Goal: Information Seeking & Learning: Learn about a topic

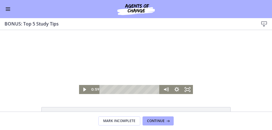
scroll to position [376, 0]
click at [8, 10] on button "Enable menu" at bounding box center [8, 9] width 7 height 7
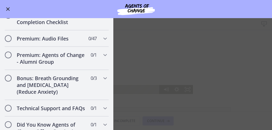
scroll to position [532, 0]
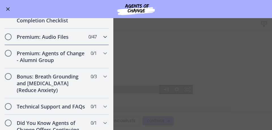
click at [104, 40] on icon "Chapters" at bounding box center [105, 36] width 7 height 7
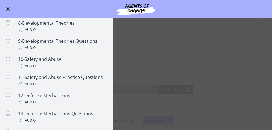
scroll to position [477, 0]
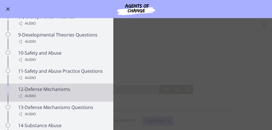
click at [67, 97] on div "12-Defense Mechanisms Audio" at bounding box center [62, 93] width 88 height 14
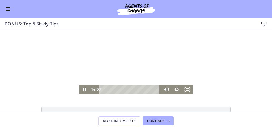
click at [135, 67] on div at bounding box center [136, 62] width 114 height 64
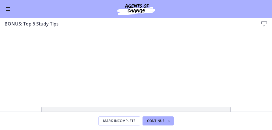
click at [9, 13] on div "Go to Dashboard" at bounding box center [136, 9] width 272 height 18
click at [9, 7] on span "Enable menu" at bounding box center [8, 7] width 5 height 1
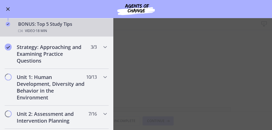
scroll to position [290, 0]
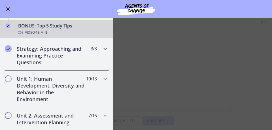
click at [104, 49] on icon "Chapters" at bounding box center [105, 48] width 7 height 7
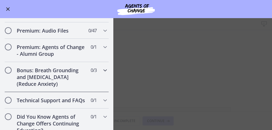
scroll to position [344, 0]
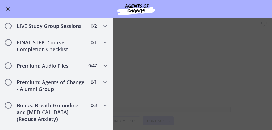
click at [103, 69] on icon "Chapters" at bounding box center [105, 65] width 7 height 7
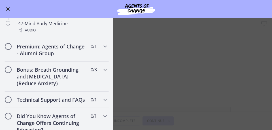
scroll to position [1199, 0]
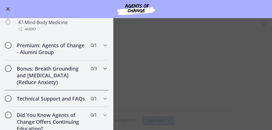
click at [102, 72] on icon "Chapters" at bounding box center [105, 68] width 7 height 7
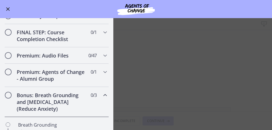
scroll to position [280, 0]
